Goal: Find specific page/section: Locate a particular part of the current website

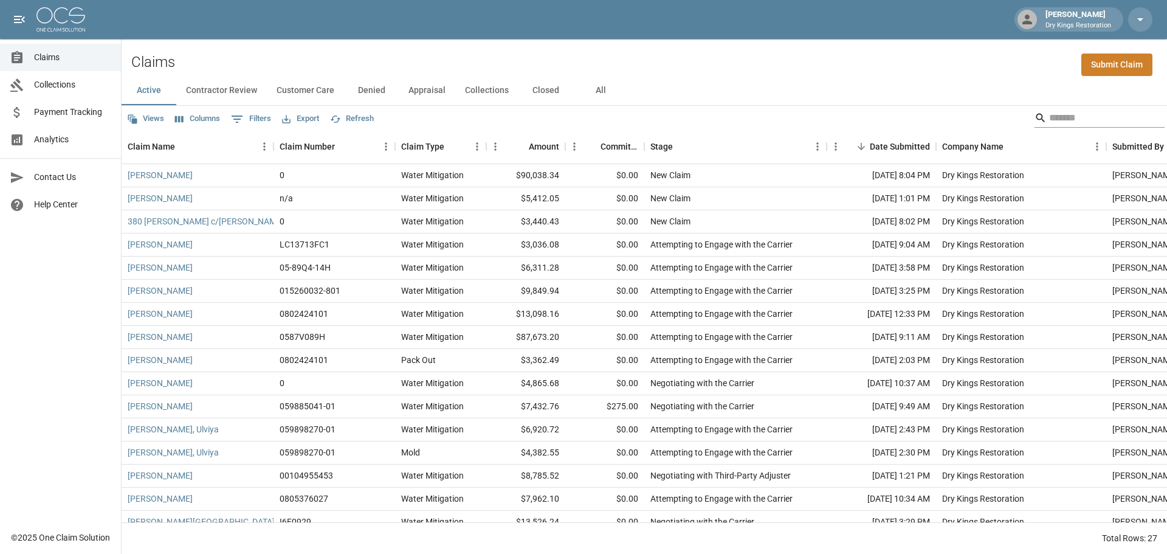
click at [1070, 123] on input "Search" at bounding box center [1097, 117] width 97 height 19
click at [159, 335] on link "[PERSON_NAME]" at bounding box center [160, 337] width 65 height 12
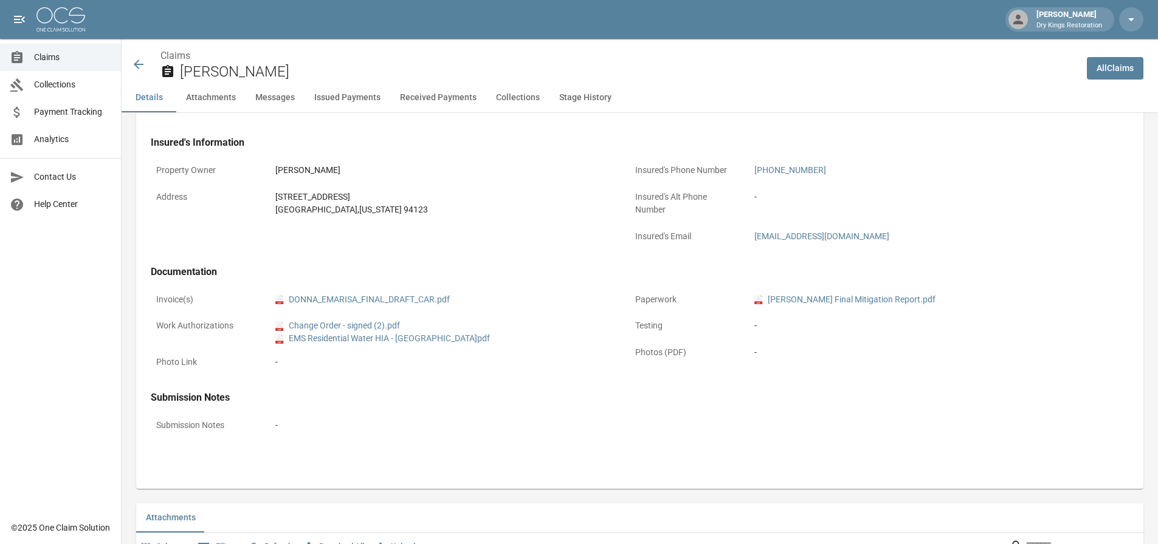
scroll to position [668, 0]
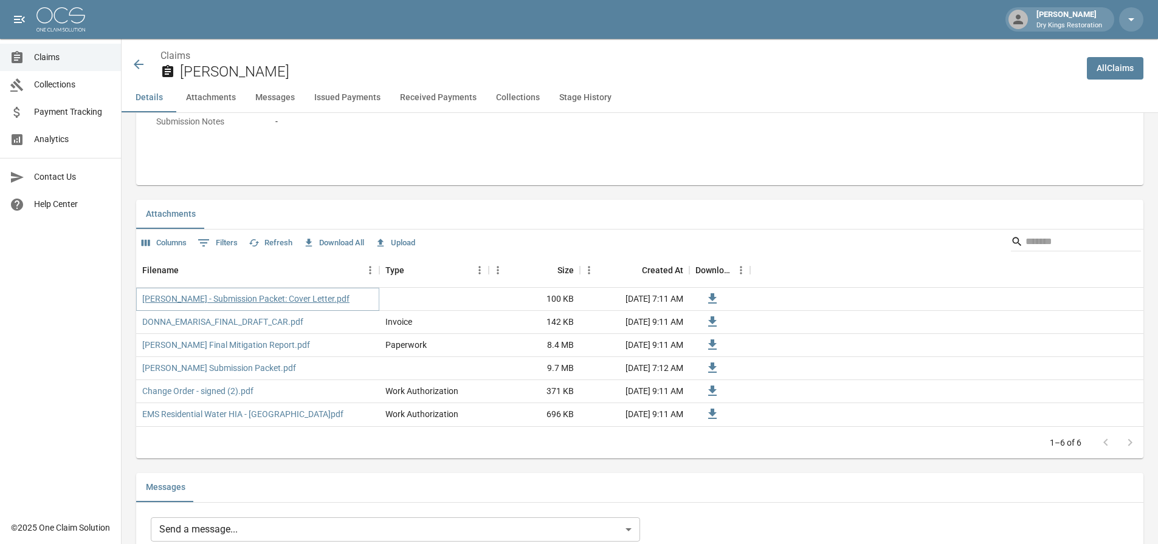
click at [280, 299] on link "[PERSON_NAME] - Submission Packet: Cover Letter.pdf" at bounding box center [245, 299] width 207 height 12
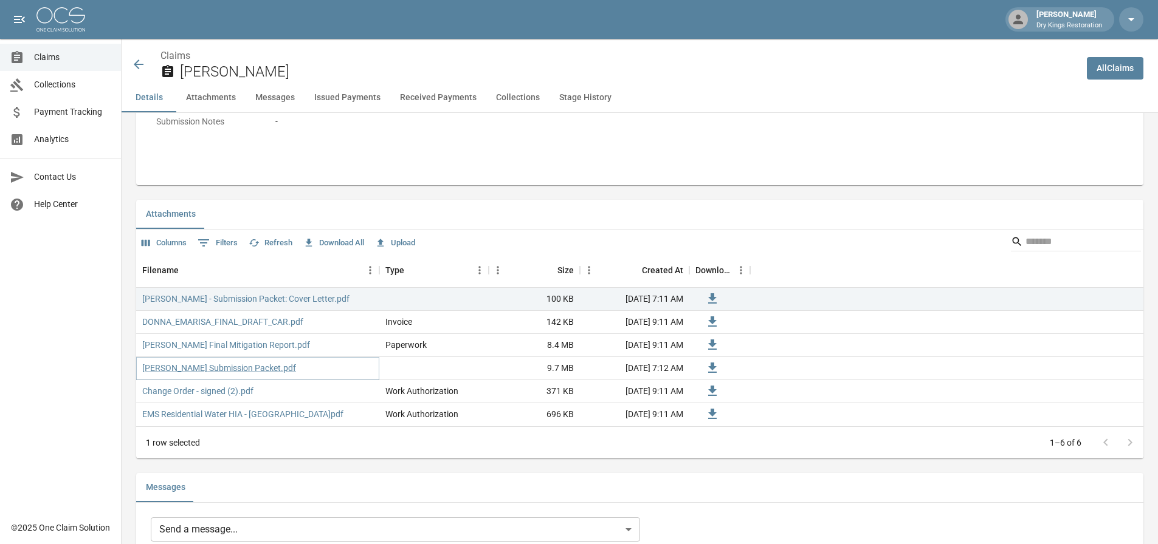
click at [231, 370] on link "[PERSON_NAME] Submission Packet.pdf" at bounding box center [219, 368] width 154 height 12
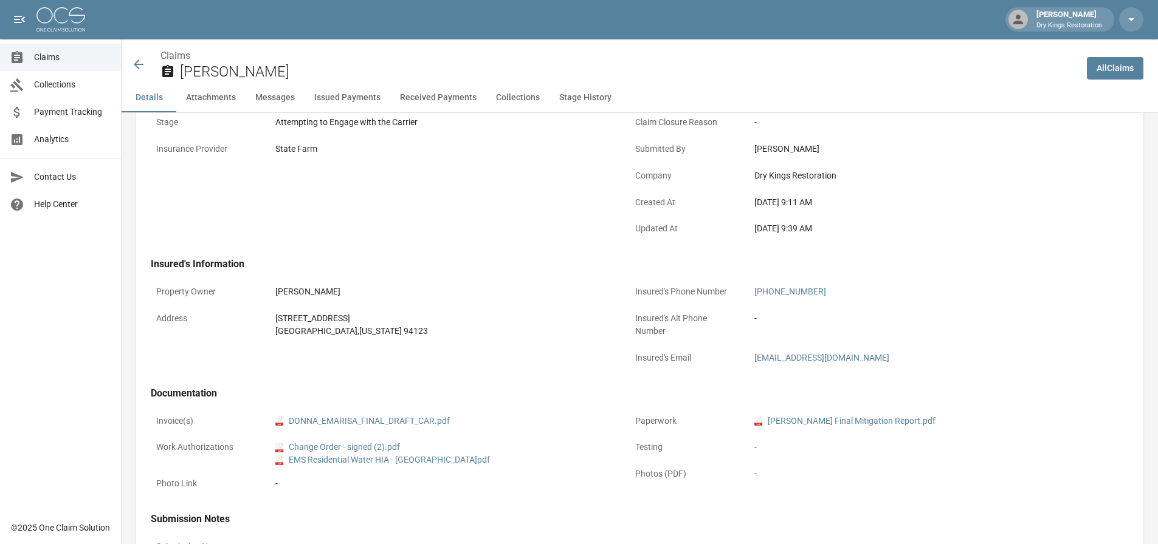
scroll to position [0, 0]
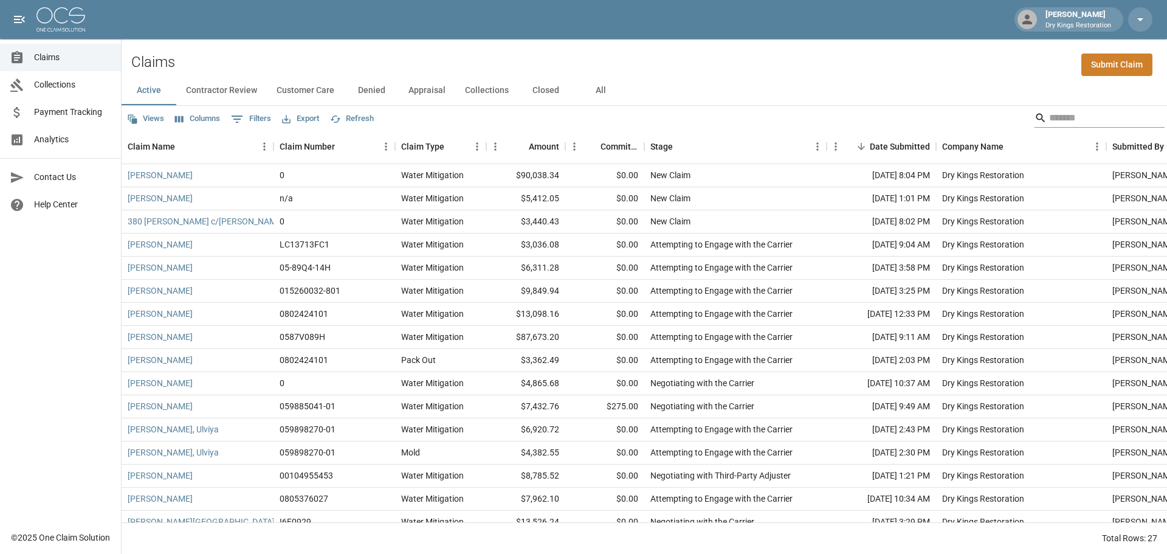
click at [1083, 115] on input "Search" at bounding box center [1097, 117] width 97 height 19
click at [233, 149] on div "Claim Name" at bounding box center [192, 146] width 128 height 34
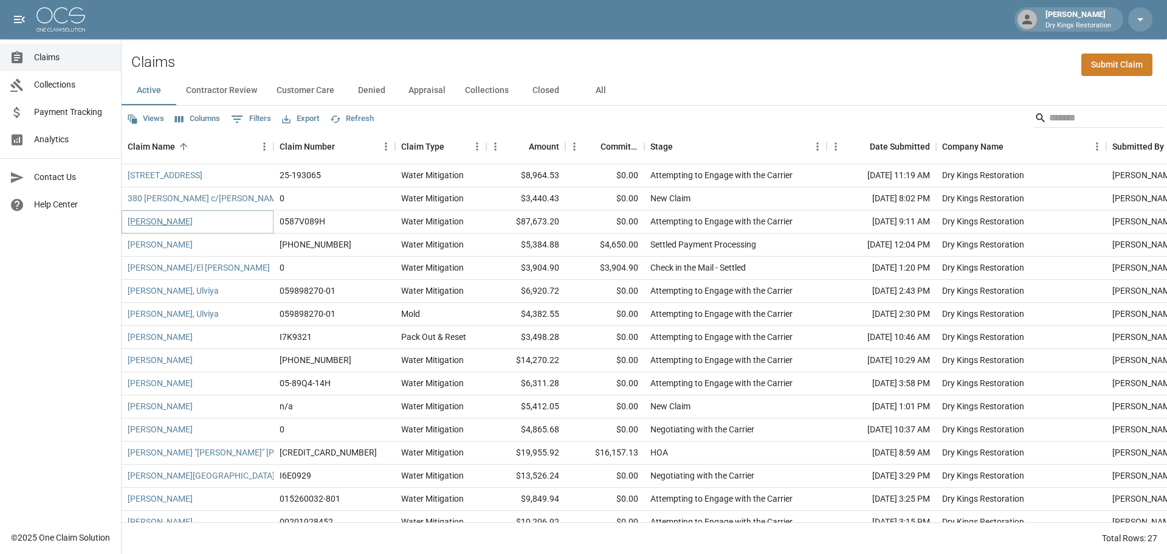
click at [166, 224] on link "[PERSON_NAME]" at bounding box center [160, 221] width 65 height 12
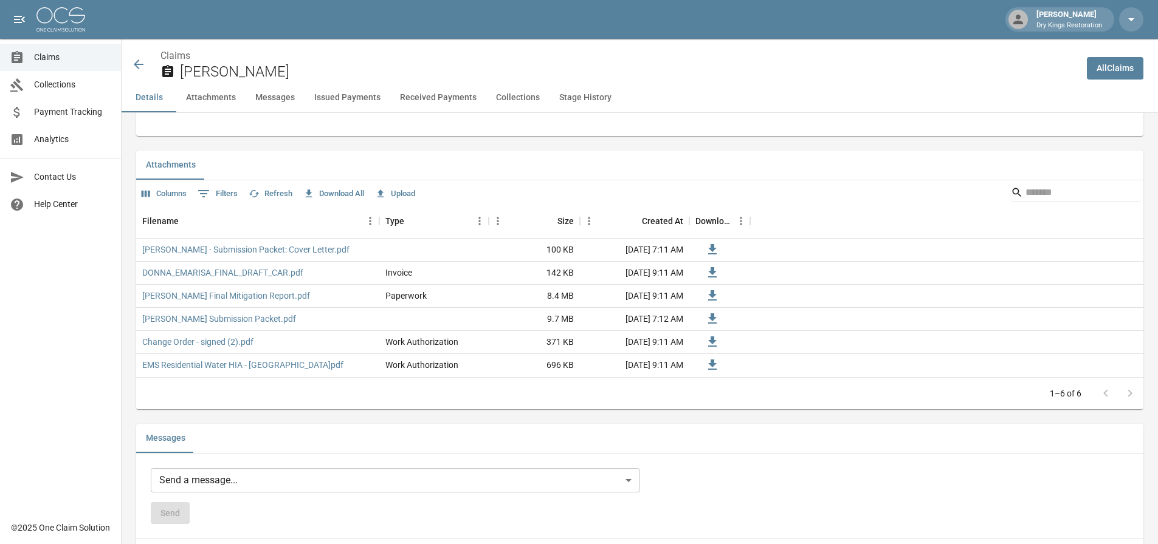
scroll to position [729, 0]
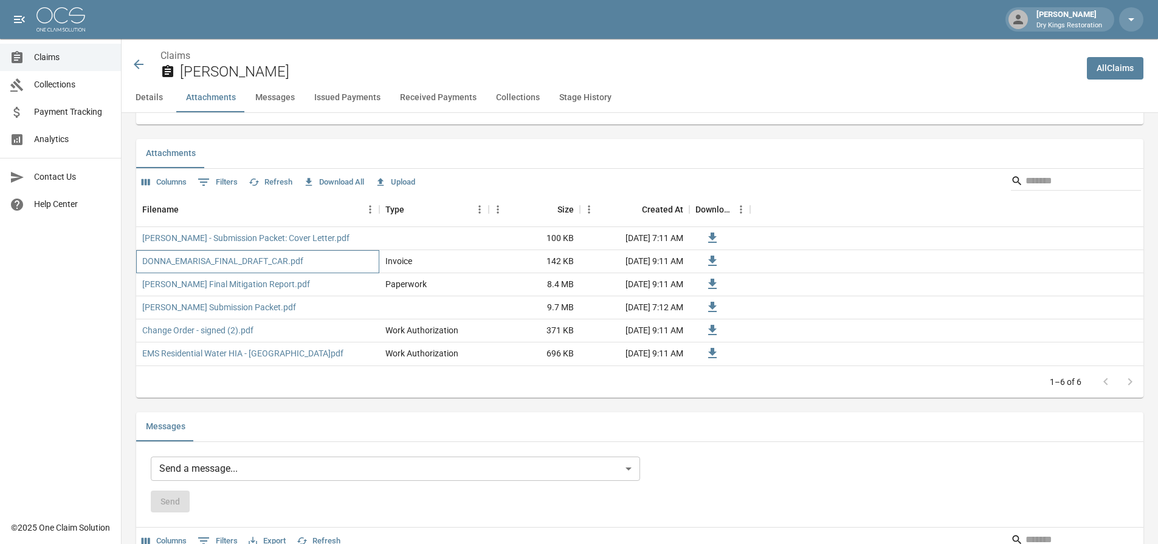
click at [217, 269] on div "DONNA_EMARISA_FINAL_DRAFT_CAR.pdf" at bounding box center [257, 261] width 243 height 23
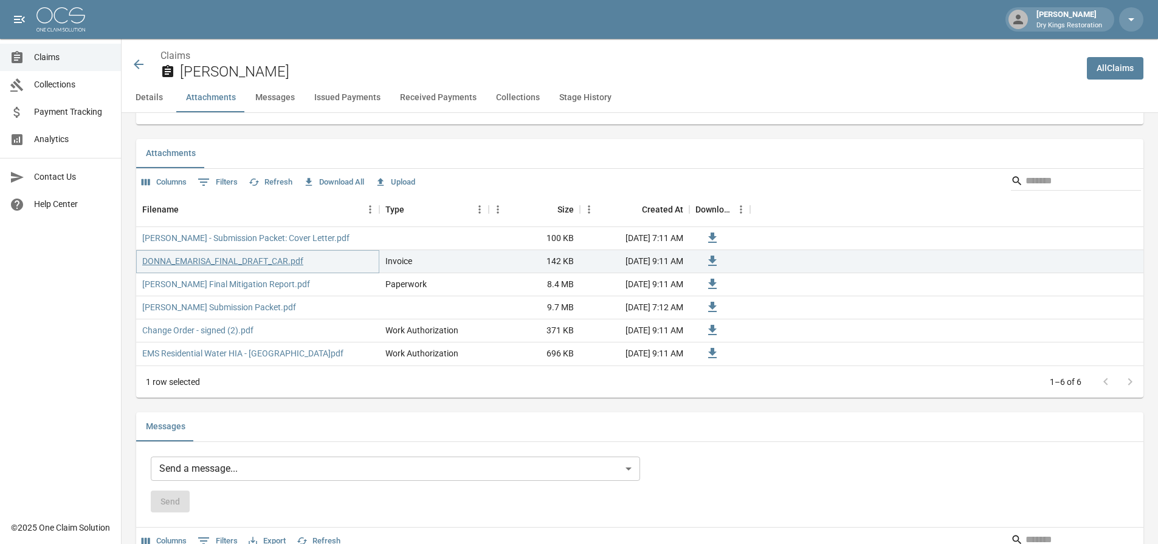
click at [217, 266] on link "DONNA_EMARISA_FINAL_DRAFT_CAR.pdf" at bounding box center [222, 261] width 161 height 12
